Goal: Information Seeking & Learning: Learn about a topic

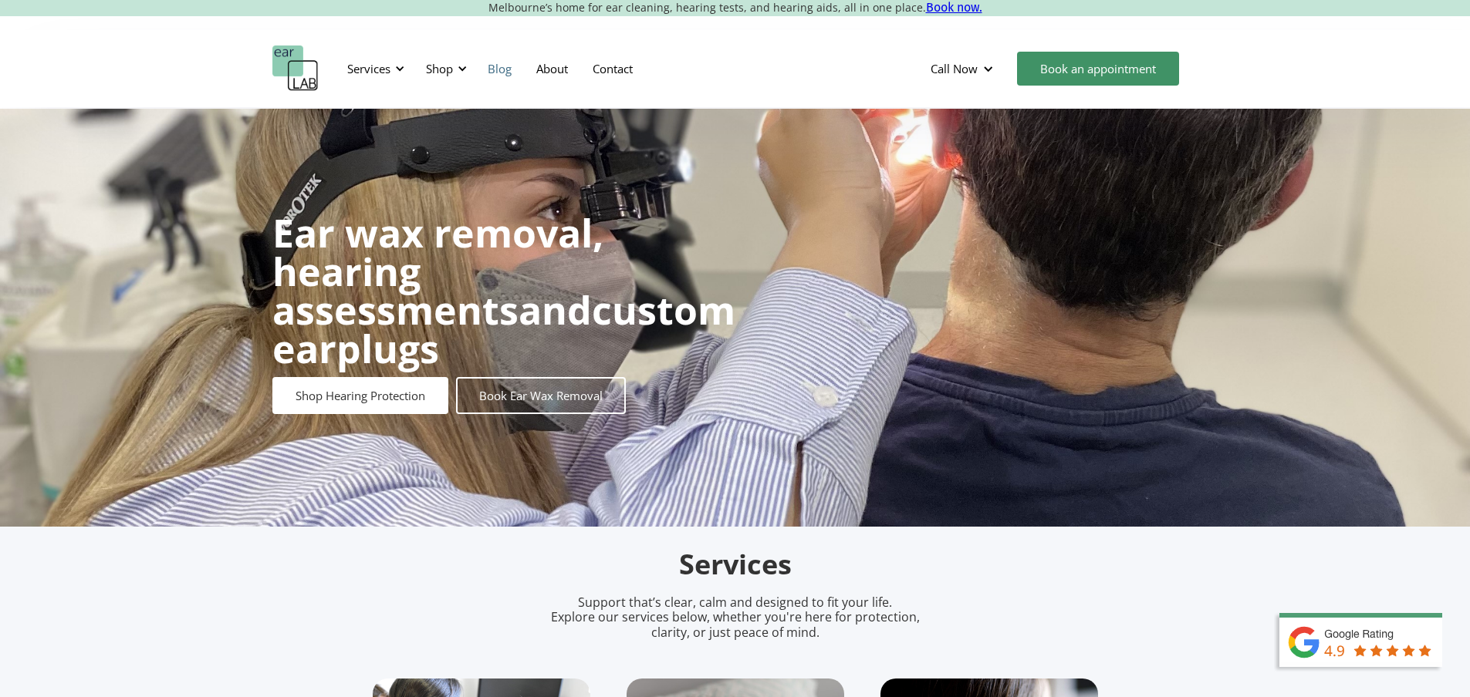
click at [515, 67] on link "Blog" at bounding box center [499, 68] width 49 height 45
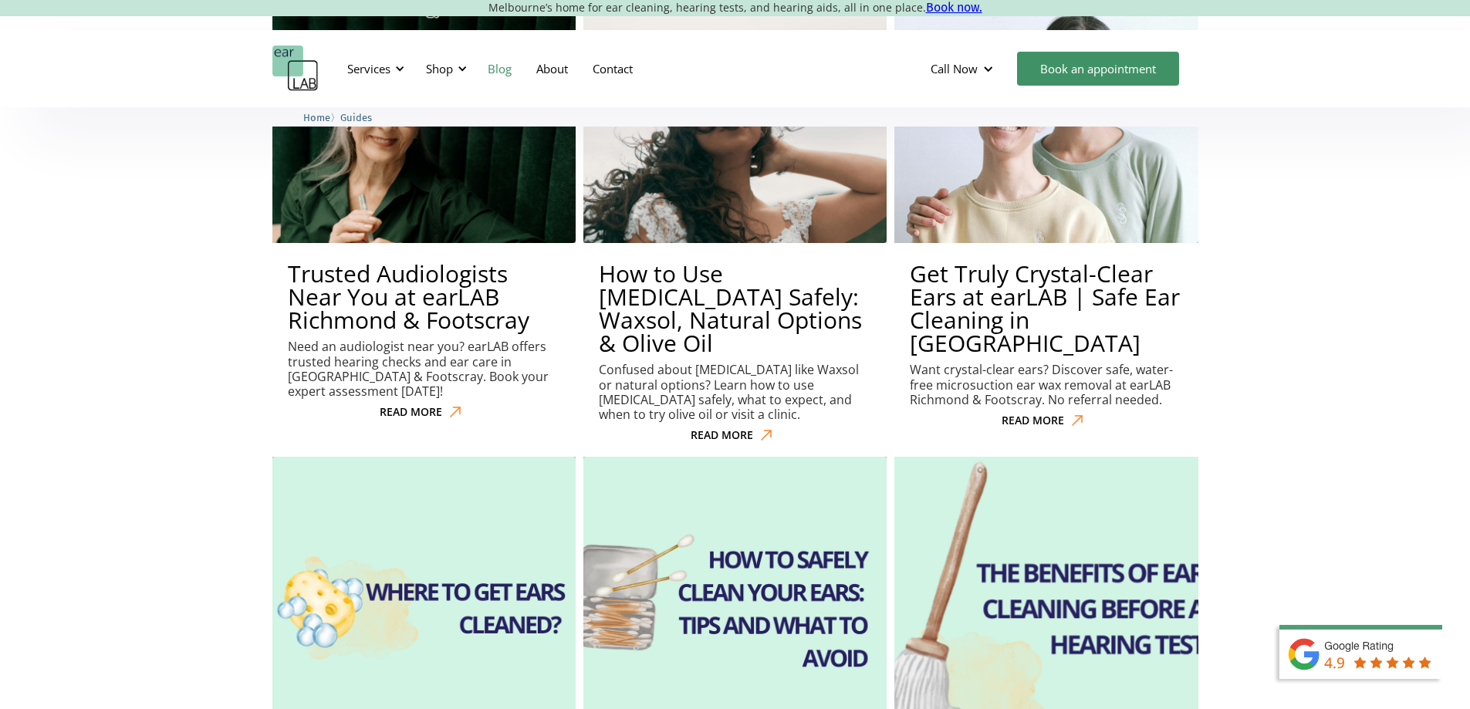
scroll to position [1234, 0]
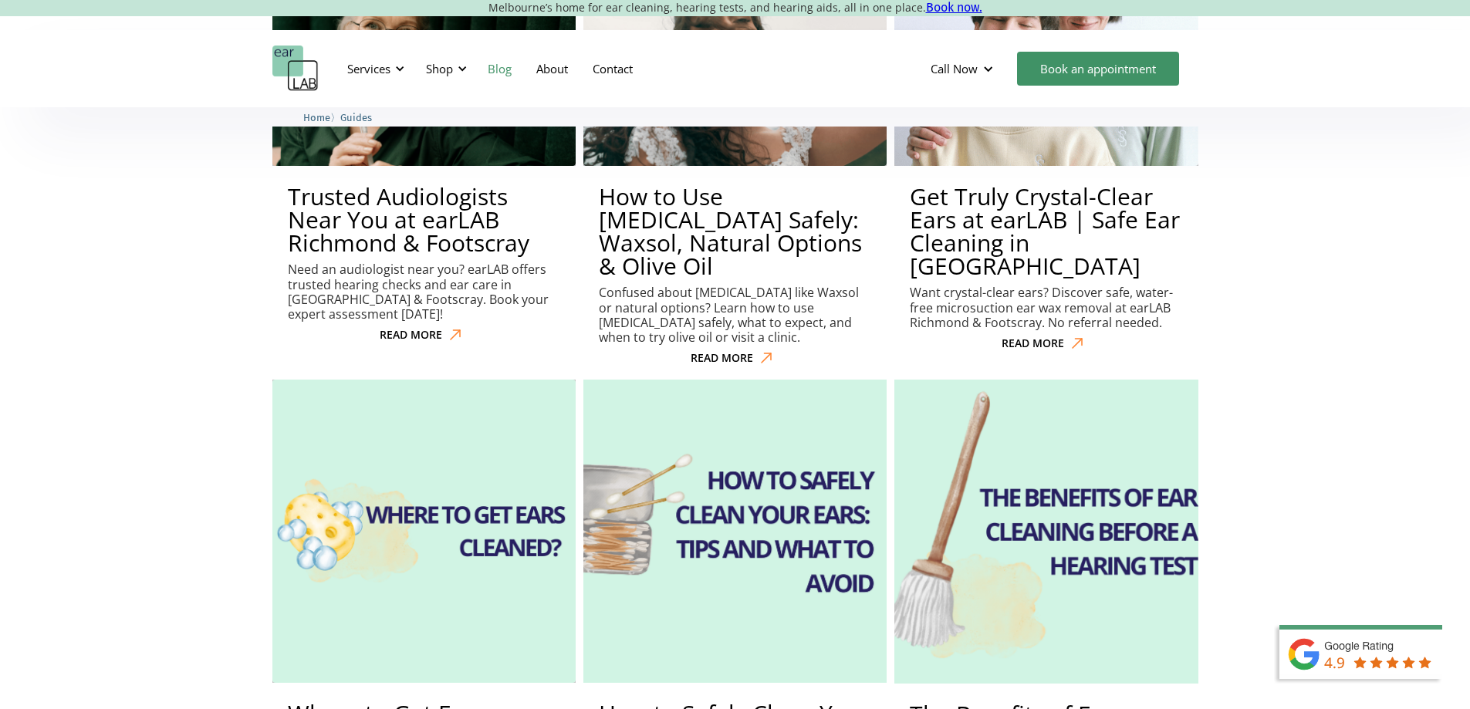
click at [768, 435] on img at bounding box center [734, 531] width 317 height 317
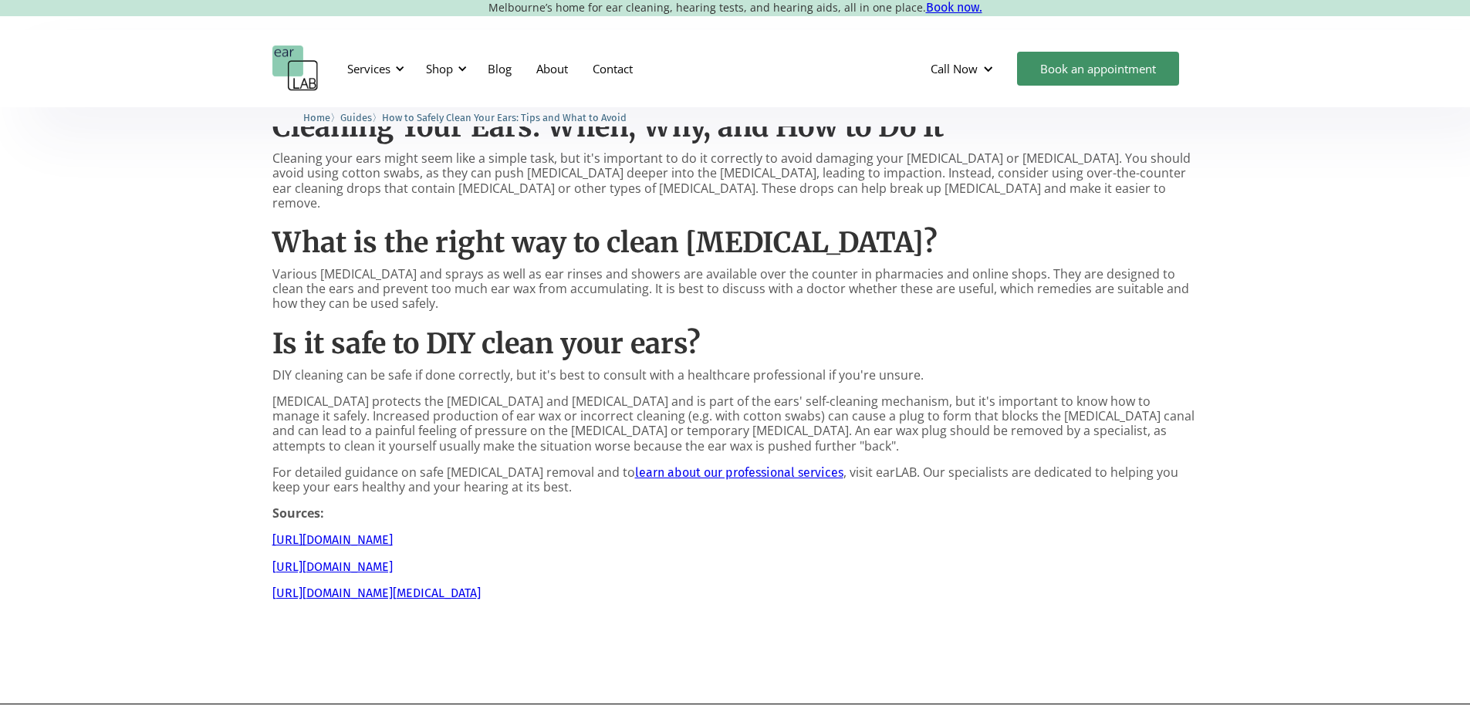
scroll to position [1312, 0]
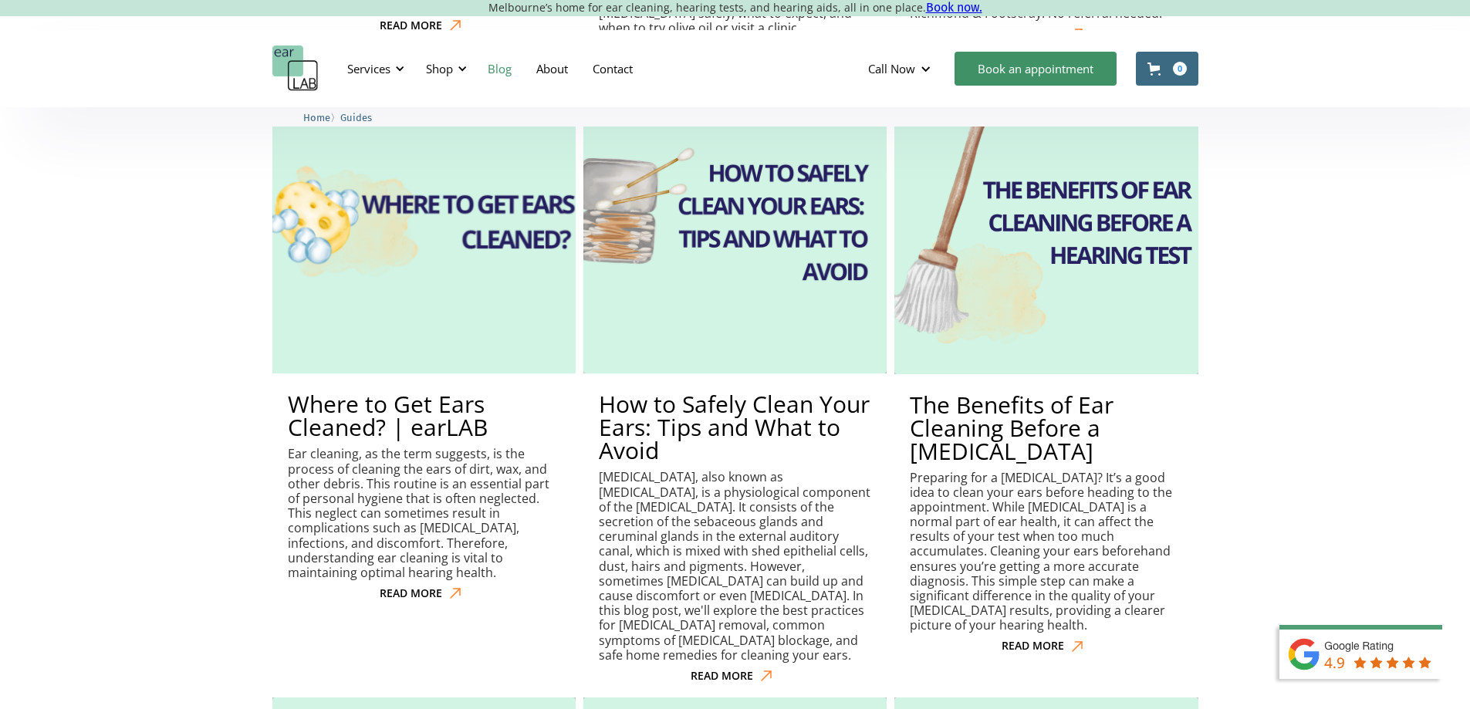
scroll to position [1544, 0]
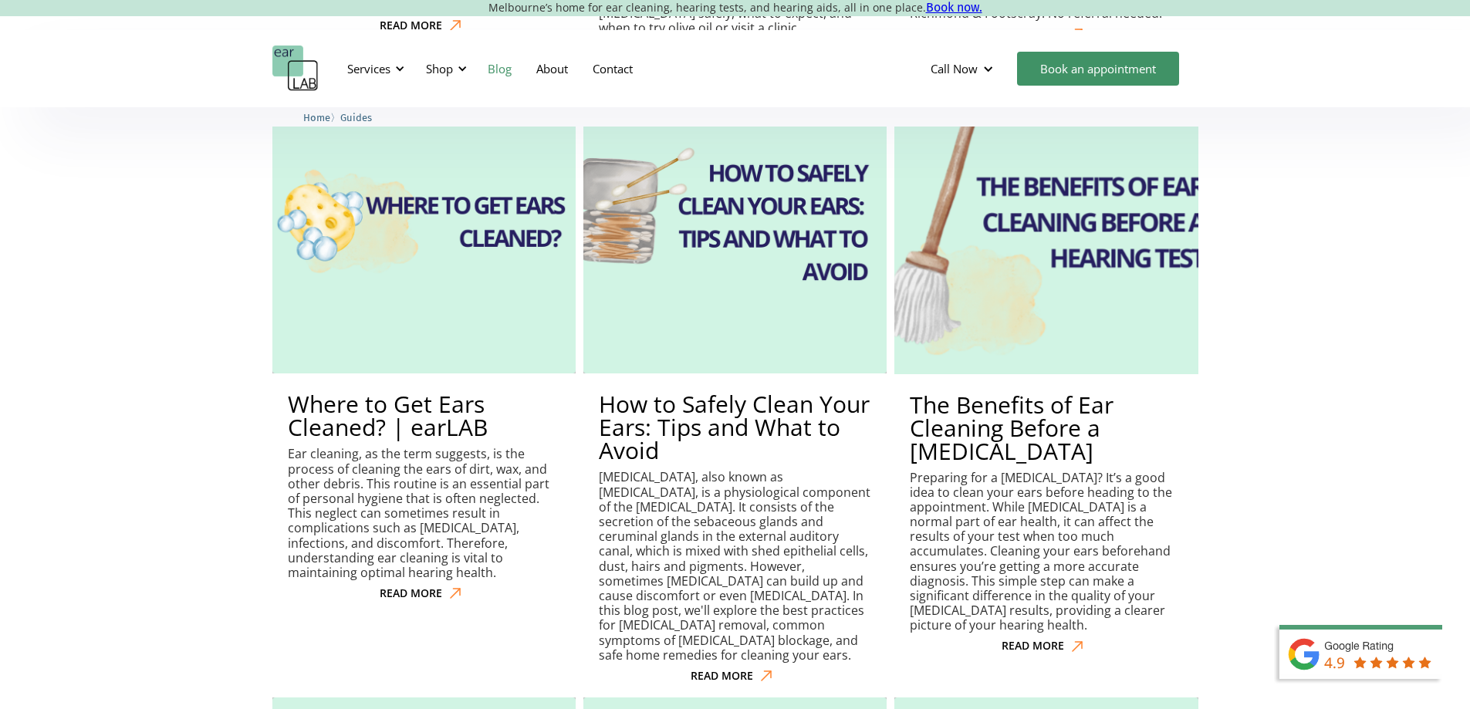
click at [987, 393] on h2 "The Benefits of Ear Cleaning Before a Hearing Test" at bounding box center [1046, 427] width 272 height 69
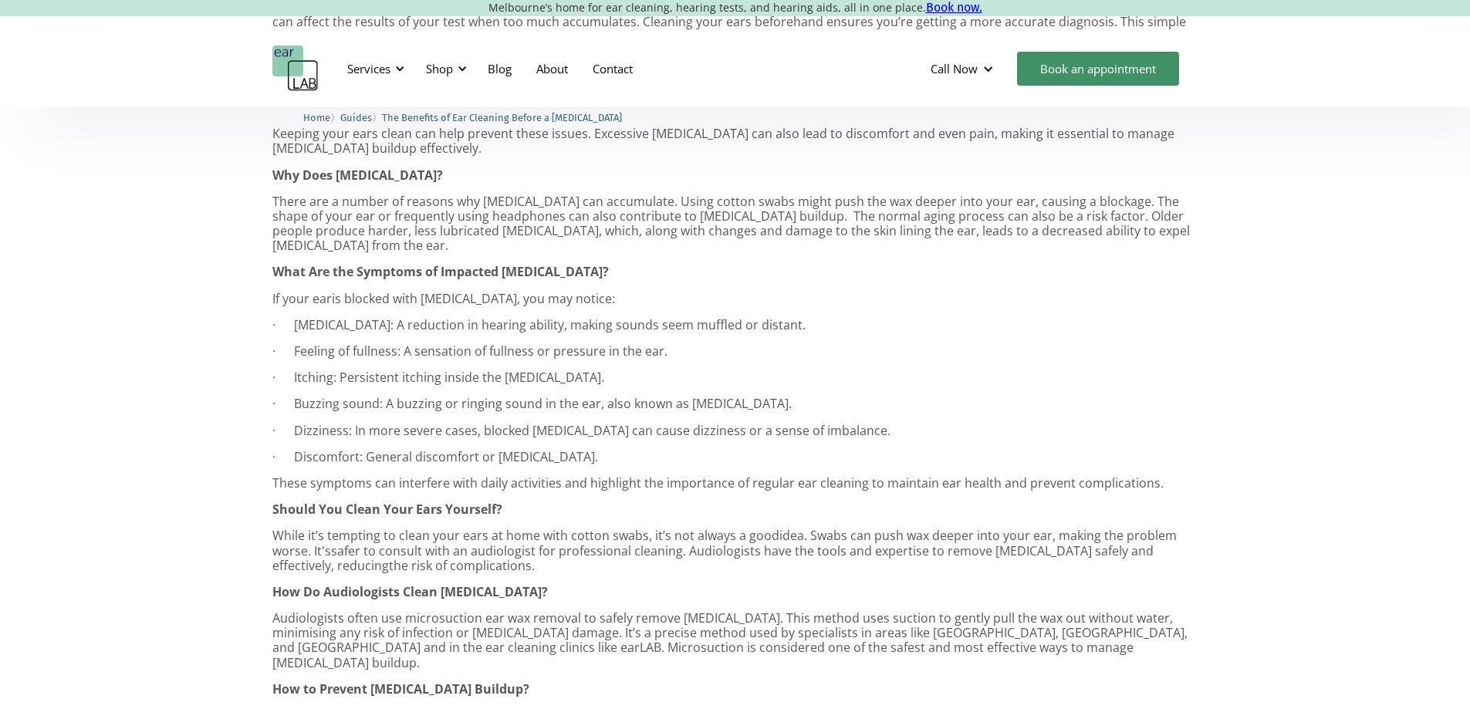
scroll to position [926, 0]
